Goal: Task Accomplishment & Management: Manage account settings

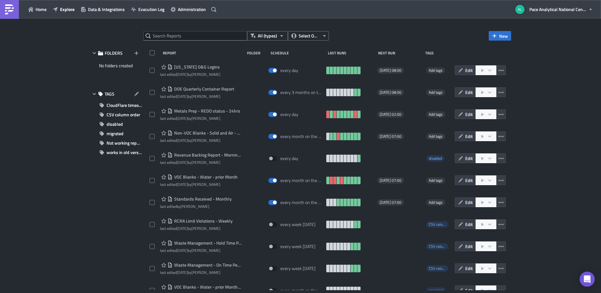
scroll to position [948, 0]
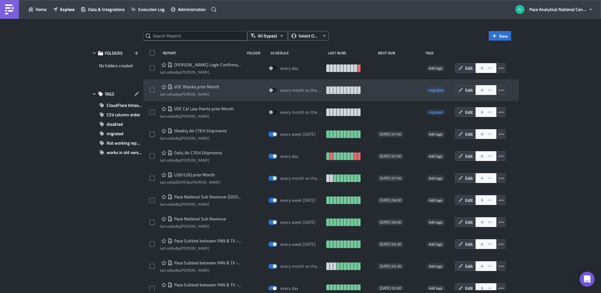
drag, startPoint x: 224, startPoint y: 87, endPoint x: 172, endPoint y: 86, distance: 52.2
click at [172, 86] on div "VOC Blanks prior Month last edited by [PERSON_NAME]" at bounding box center [201, 90] width 82 height 13
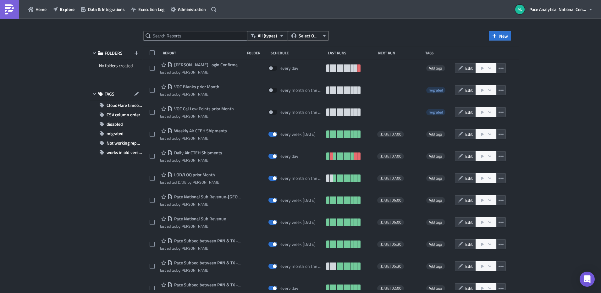
drag, startPoint x: 182, startPoint y: 86, endPoint x: 56, endPoint y: 102, distance: 127.7
click at [56, 102] on div "All (types) Select Owner New FOLDERS No folders created TAGS CloudFlare timeout…" at bounding box center [300, 156] width 601 height 275
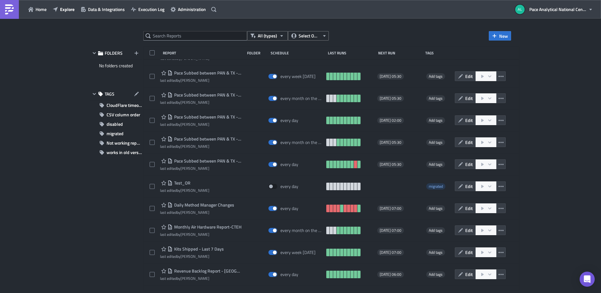
scroll to position [1120, 0]
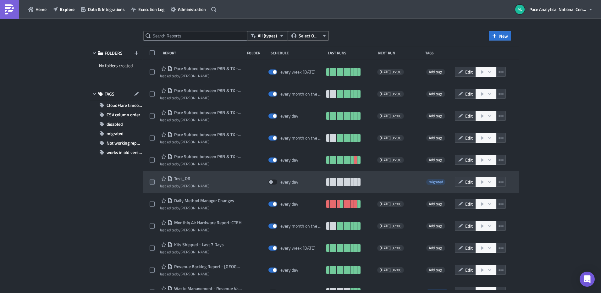
click at [151, 181] on span at bounding box center [152, 181] width 5 height 5
click at [151, 181] on input "checkbox" at bounding box center [153, 182] width 4 height 4
checkbox input "true"
click at [503, 182] on icon "button" at bounding box center [500, 181] width 5 height 5
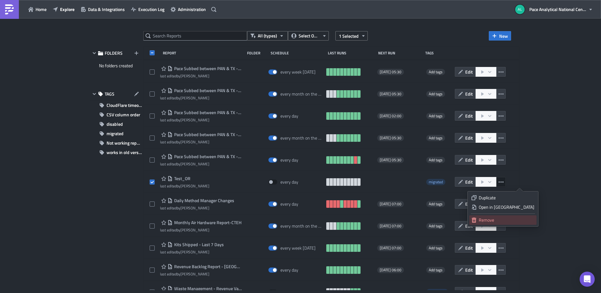
click at [499, 221] on div "Remove" at bounding box center [507, 220] width 56 height 6
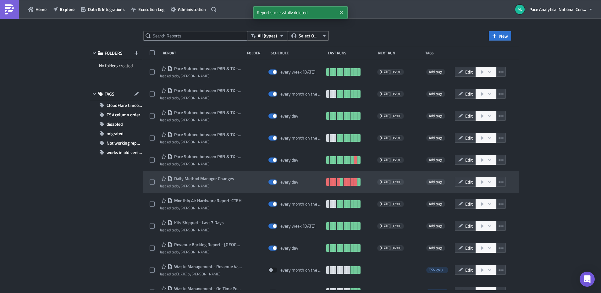
click at [242, 179] on div "Daily Method Manager Changes last edited by [PERSON_NAME]" at bounding box center [201, 182] width 82 height 13
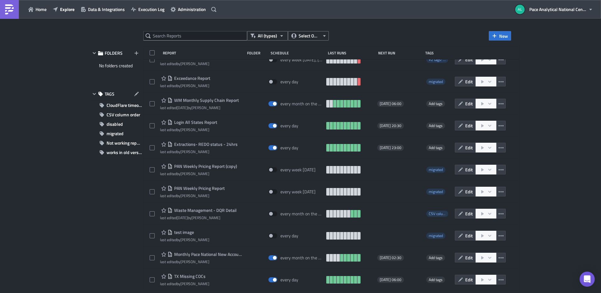
scroll to position [1797, 0]
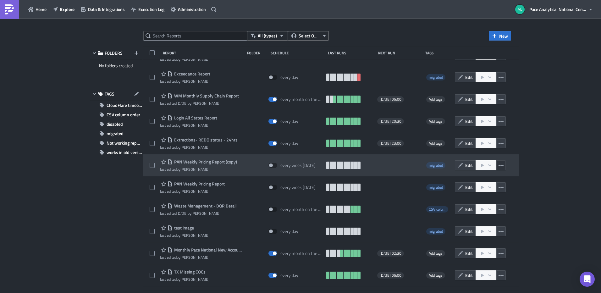
click at [503, 165] on icon "button" at bounding box center [500, 165] width 5 height 5
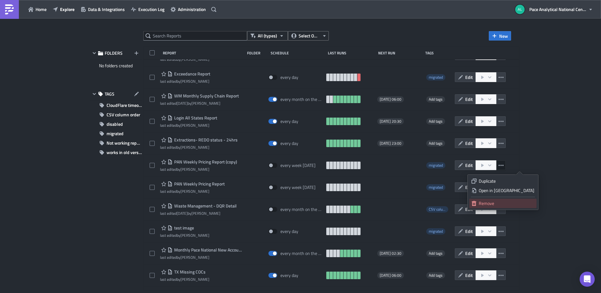
click at [497, 204] on div "Remove" at bounding box center [507, 203] width 56 height 6
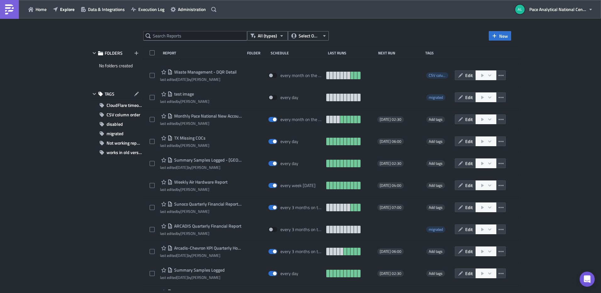
scroll to position [1913, 0]
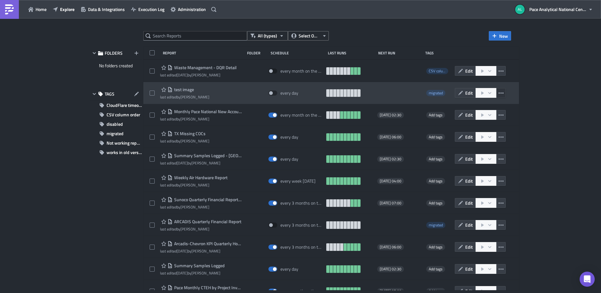
click at [503, 94] on icon "button" at bounding box center [500, 92] width 5 height 5
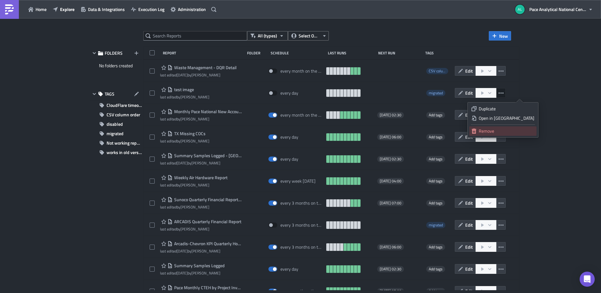
click at [500, 131] on div "Remove" at bounding box center [507, 131] width 56 height 6
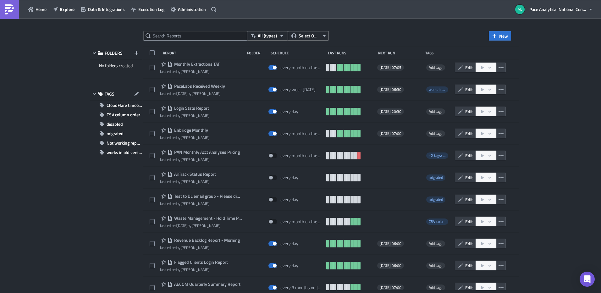
scroll to position [2739, 0]
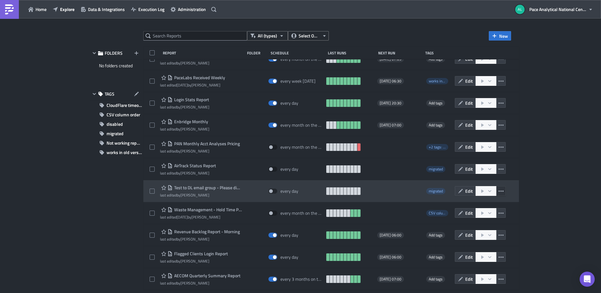
click at [503, 190] on icon "button" at bounding box center [500, 191] width 5 height 5
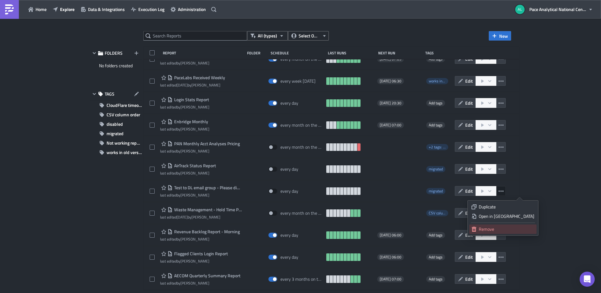
click at [499, 228] on div "Remove" at bounding box center [507, 229] width 56 height 6
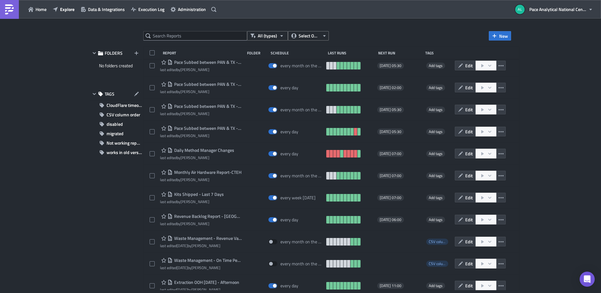
scroll to position [0, 0]
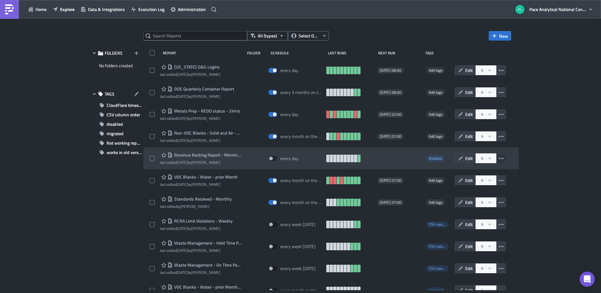
click at [503, 158] on icon "button" at bounding box center [500, 158] width 5 height 1
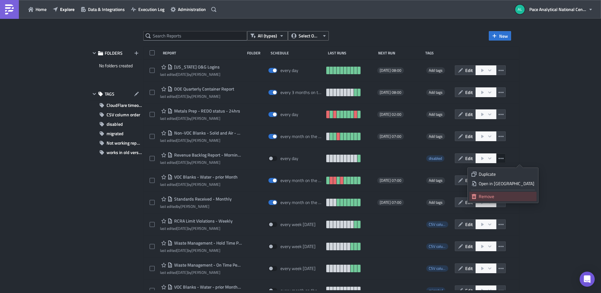
click at [501, 196] on div "Remove" at bounding box center [507, 196] width 56 height 6
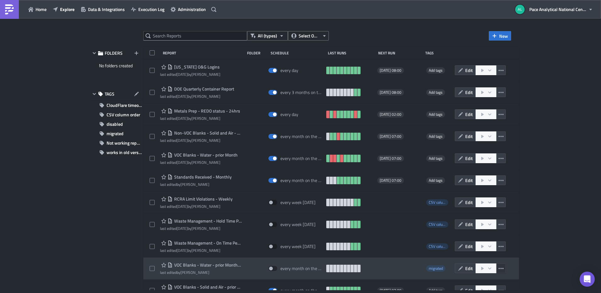
click at [503, 269] on icon "button" at bounding box center [500, 268] width 5 height 5
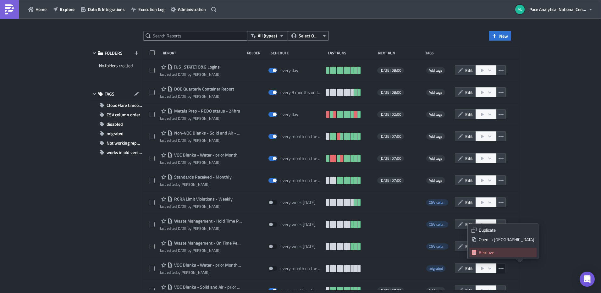
click at [498, 251] on div "Remove" at bounding box center [507, 252] width 56 height 6
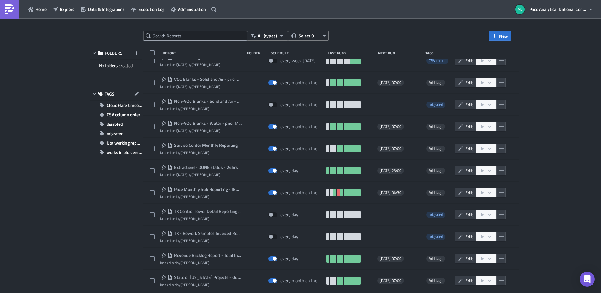
scroll to position [190, 0]
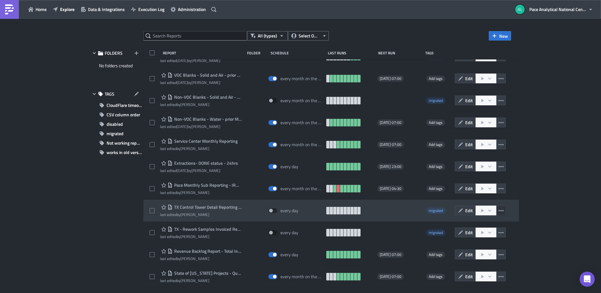
click at [503, 211] on icon "button" at bounding box center [500, 210] width 5 height 5
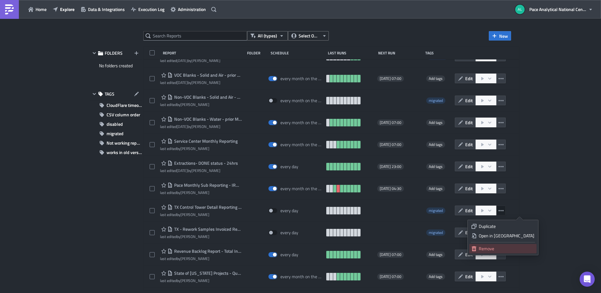
click at [501, 247] on div "Remove" at bounding box center [507, 248] width 56 height 6
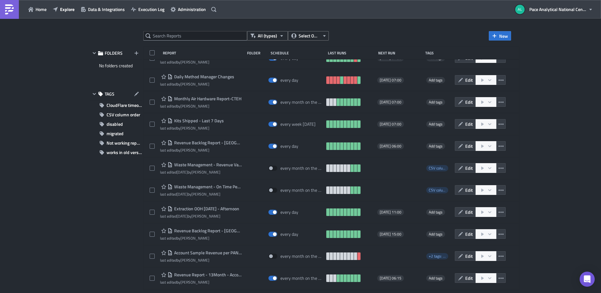
scroll to position [0, 0]
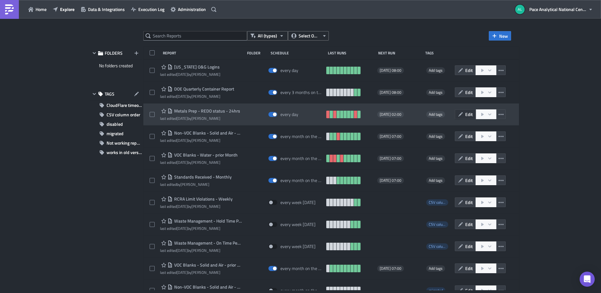
click at [473, 114] on span "Edit" at bounding box center [469, 114] width 8 height 7
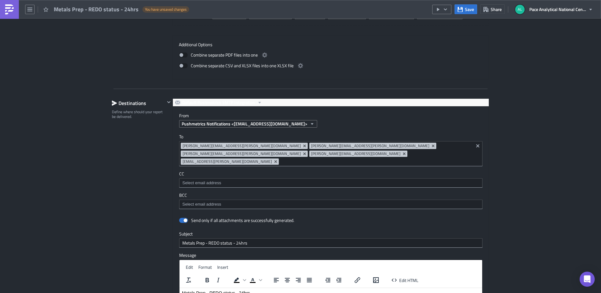
scroll to position [667, 0]
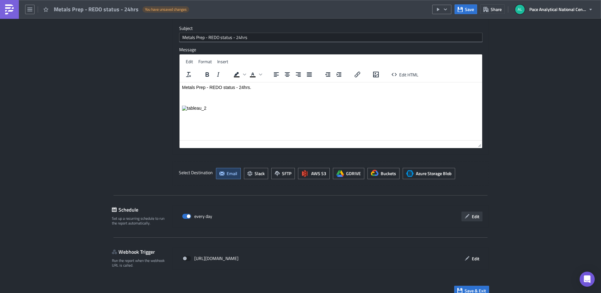
click at [465, 214] on icon "button" at bounding box center [466, 216] width 5 height 5
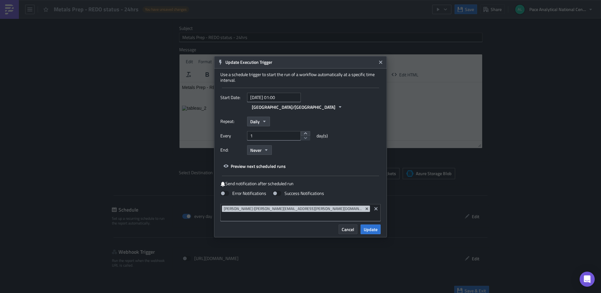
click at [351, 226] on span "Cancel" at bounding box center [348, 229] width 13 height 7
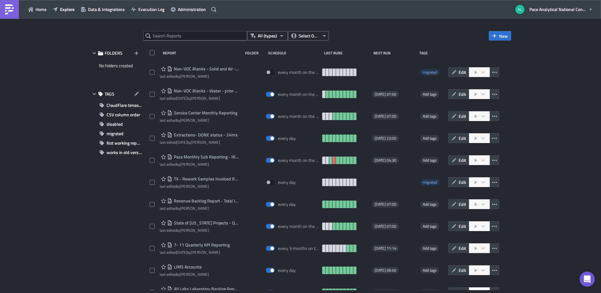
scroll to position [220, 0]
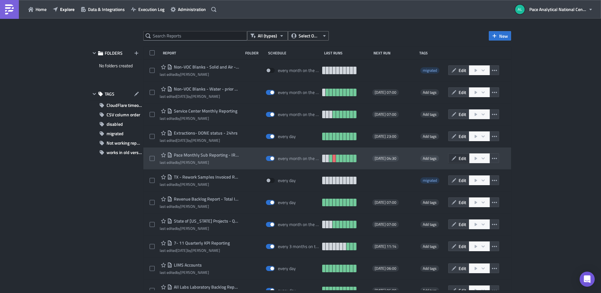
click at [458, 158] on span "Edit" at bounding box center [462, 158] width 8 height 7
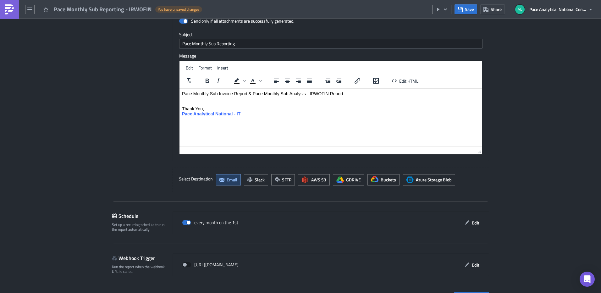
scroll to position [1030, 0]
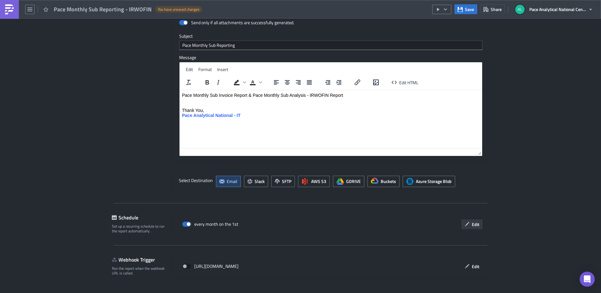
click at [468, 219] on button "Edit" at bounding box center [471, 224] width 21 height 10
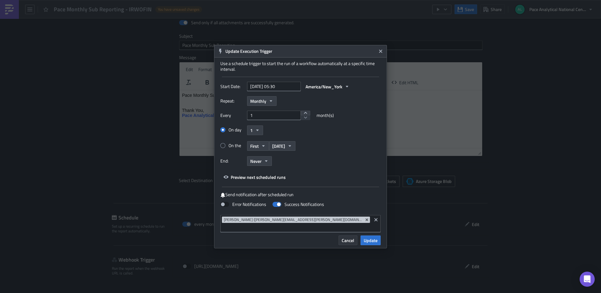
click at [345, 238] on span "Cancel" at bounding box center [348, 240] width 13 height 7
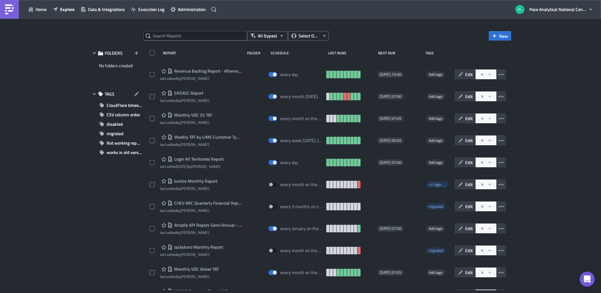
scroll to position [1429, 0]
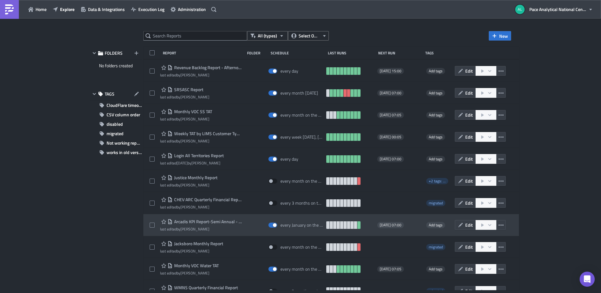
click at [316, 225] on div "every January on the 1st for 30 times" at bounding box center [301, 225] width 43 height 6
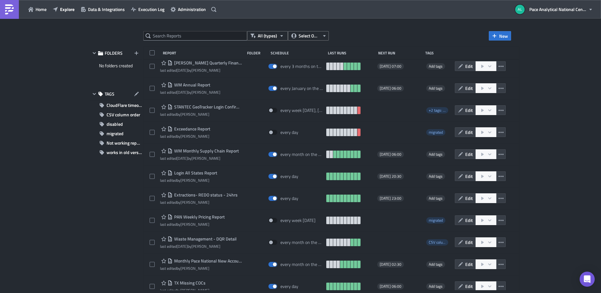
scroll to position [1672, 0]
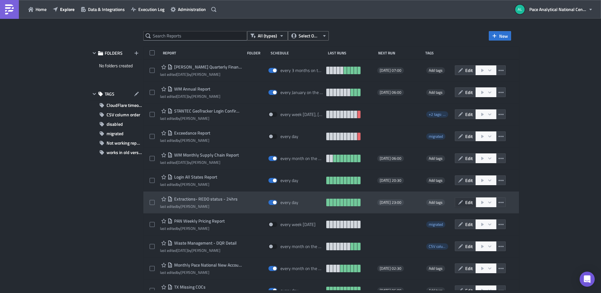
click at [473, 203] on span "Edit" at bounding box center [469, 202] width 8 height 7
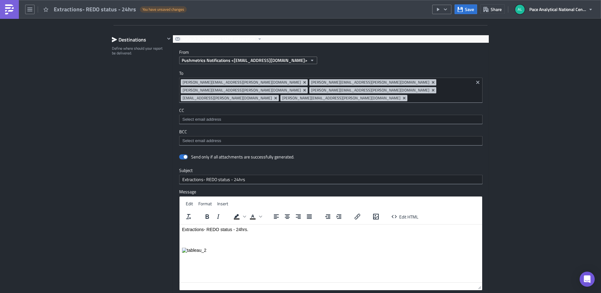
scroll to position [649, 0]
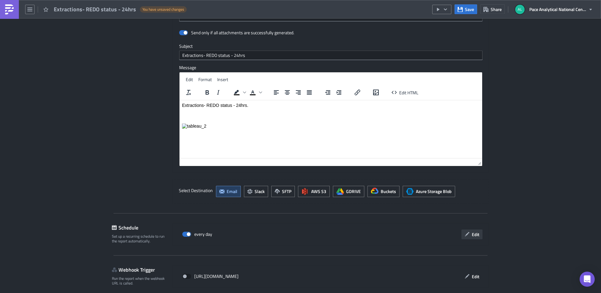
click at [473, 231] on span "Edit" at bounding box center [476, 234] width 8 height 7
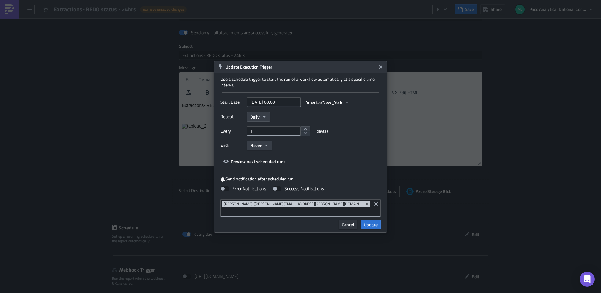
click at [347, 221] on span "Cancel" at bounding box center [348, 224] width 13 height 7
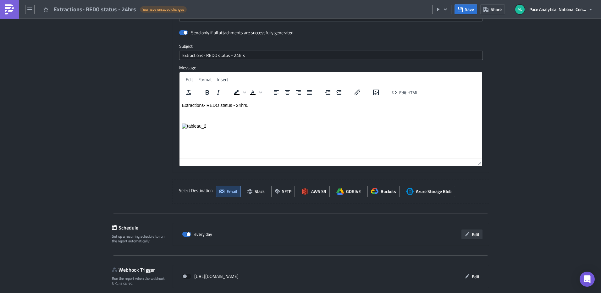
click at [472, 231] on span "Edit" at bounding box center [476, 234] width 8 height 7
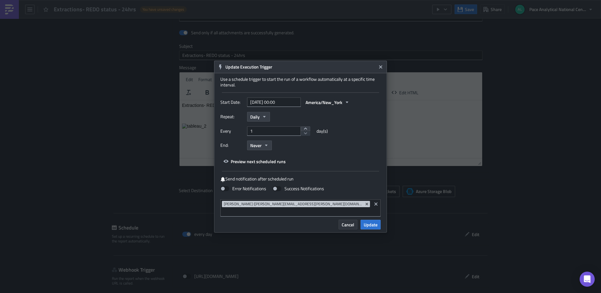
click at [351, 222] on span "Cancel" at bounding box center [348, 224] width 13 height 7
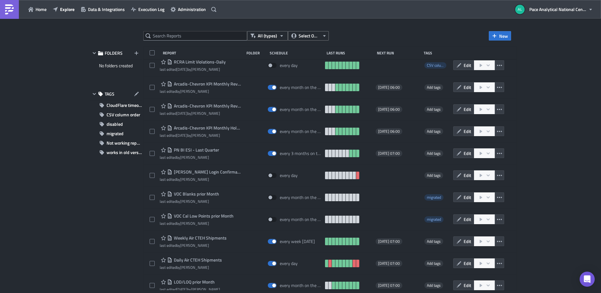
scroll to position [1105, 0]
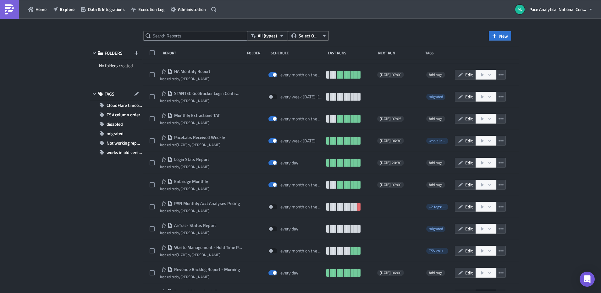
scroll to position [2651, 0]
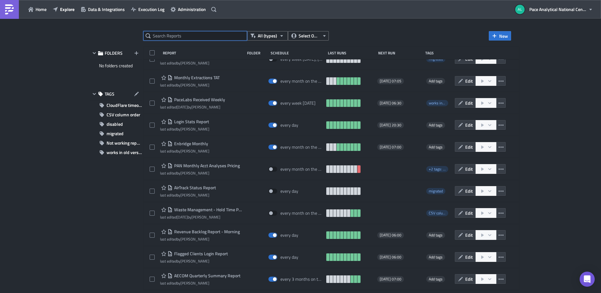
click at [168, 38] on input "text" at bounding box center [195, 35] width 104 height 9
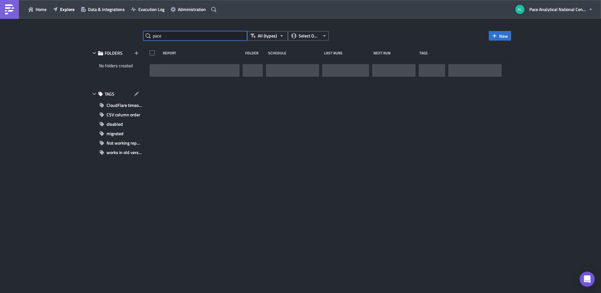
scroll to position [0, 0]
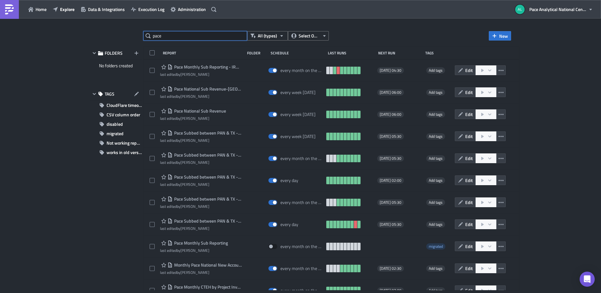
drag, startPoint x: 171, startPoint y: 36, endPoint x: 137, endPoint y: 36, distance: 34.3
click at [137, 36] on div "pace All (types) Select Owner New FOLDERS No folders created TAGS CloudFlare ti…" at bounding box center [300, 156] width 427 height 250
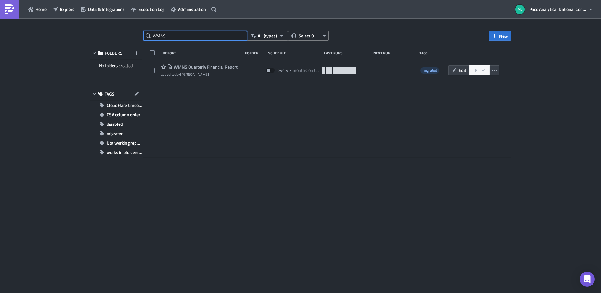
click at [145, 38] on input "WMNS" at bounding box center [195, 35] width 104 height 9
type input "R"
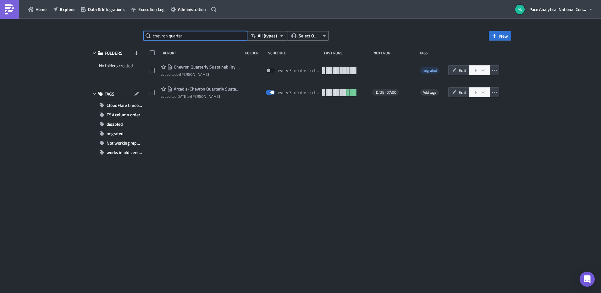
drag, startPoint x: 167, startPoint y: 36, endPoint x: 111, endPoint y: 40, distance: 56.4
click at [121, 39] on div "chevron quarter All (types) Select Owner New FOLDERS No folders created TAGS Cl…" at bounding box center [300, 156] width 427 height 250
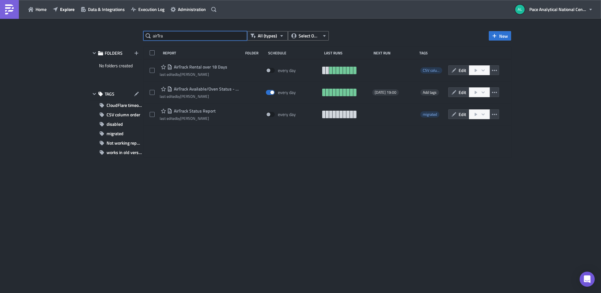
type input "airTra"
